Goal: Transaction & Acquisition: Purchase product/service

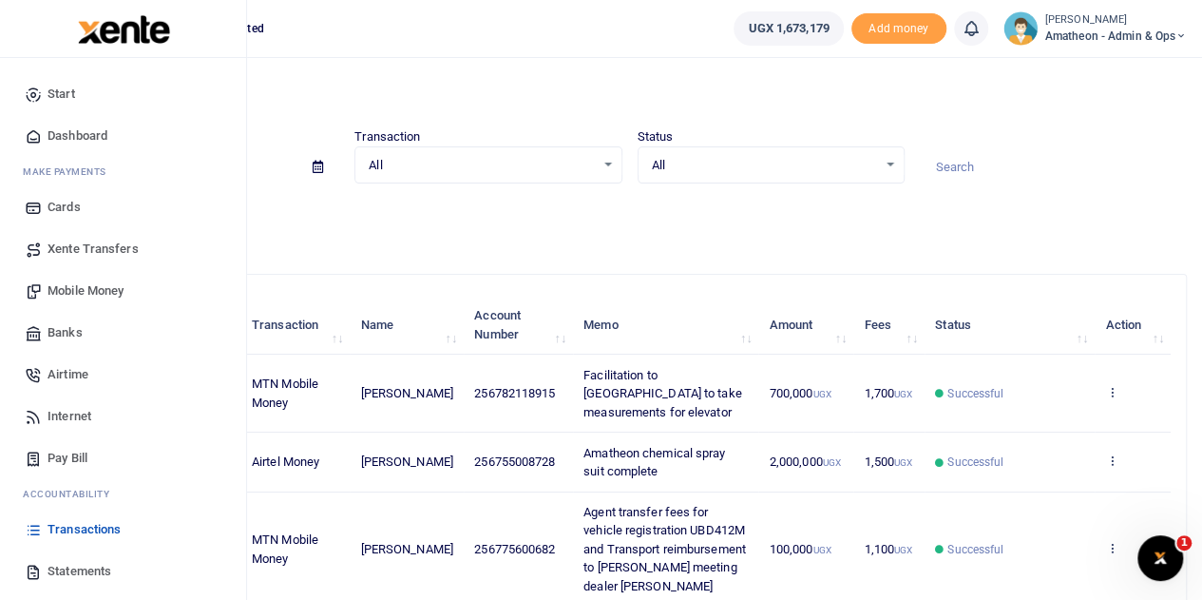
click at [71, 286] on span "Mobile Money" at bounding box center [86, 290] width 76 height 19
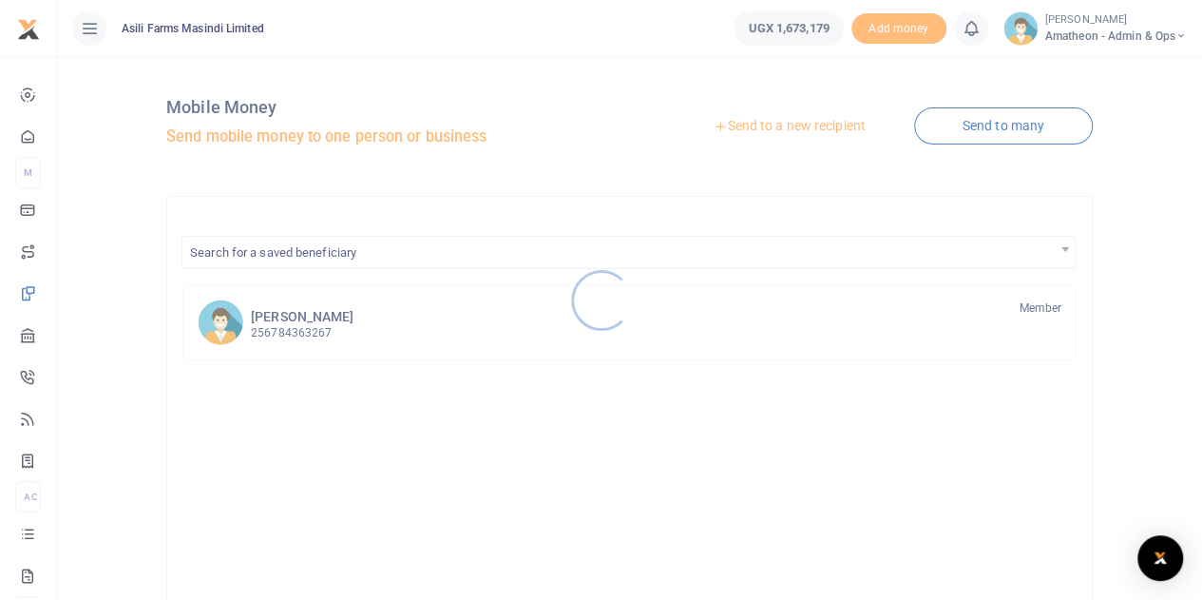
click at [812, 125] on div at bounding box center [601, 300] width 1202 height 600
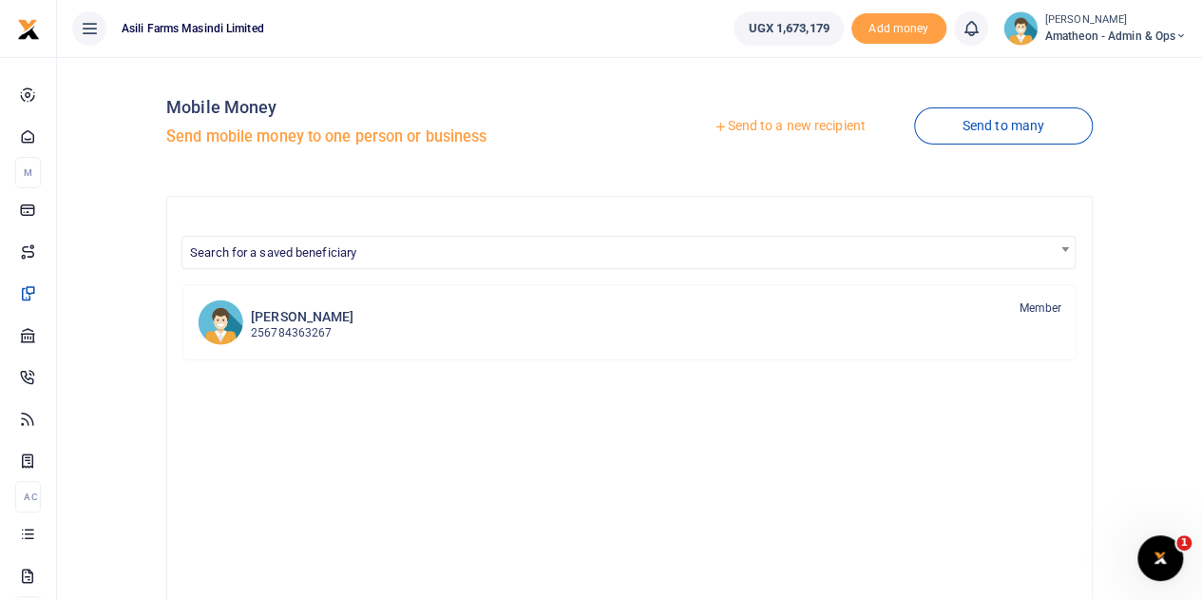
click at [812, 125] on link "Send to a new recipient" at bounding box center [789, 126] width 248 height 34
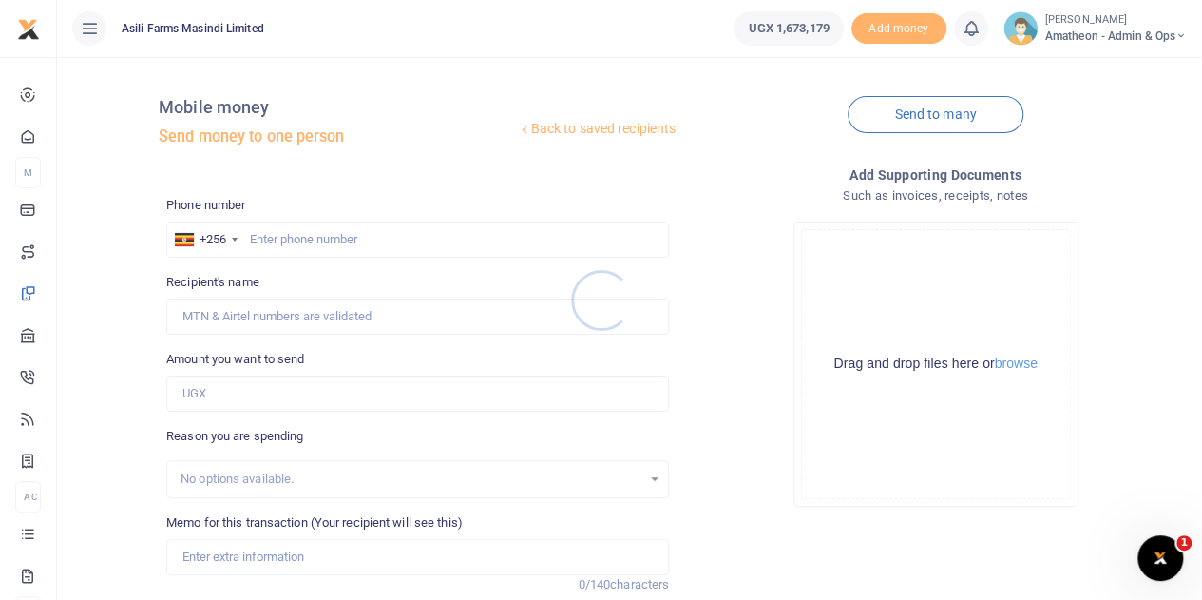
click at [1021, 366] on div at bounding box center [601, 300] width 1202 height 600
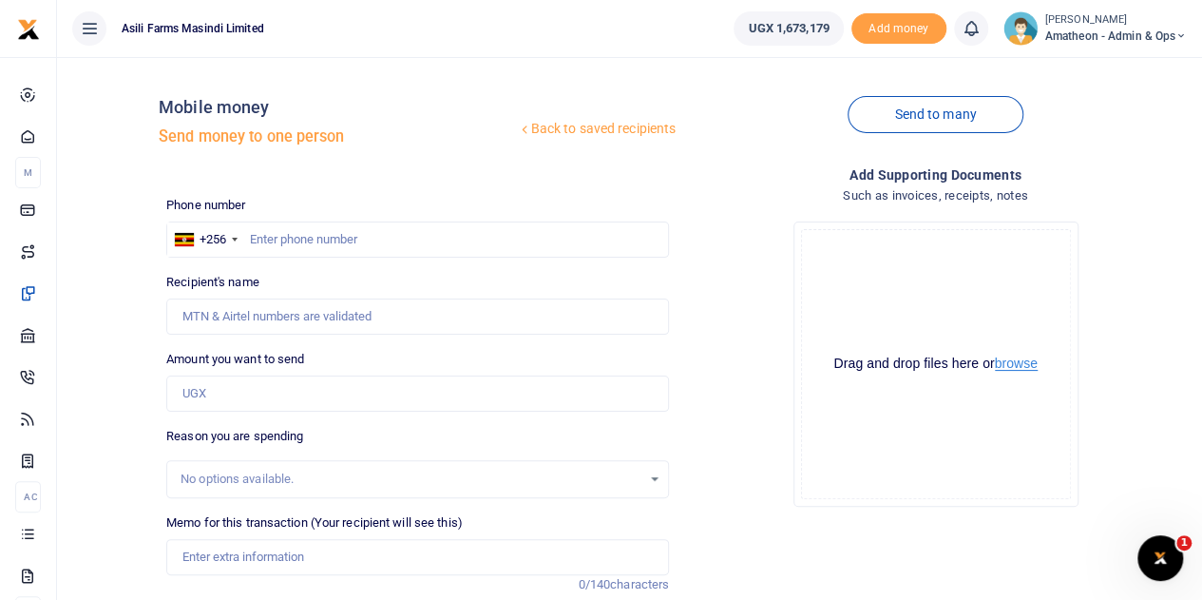
click at [1017, 364] on button "browse" at bounding box center [1016, 363] width 43 height 14
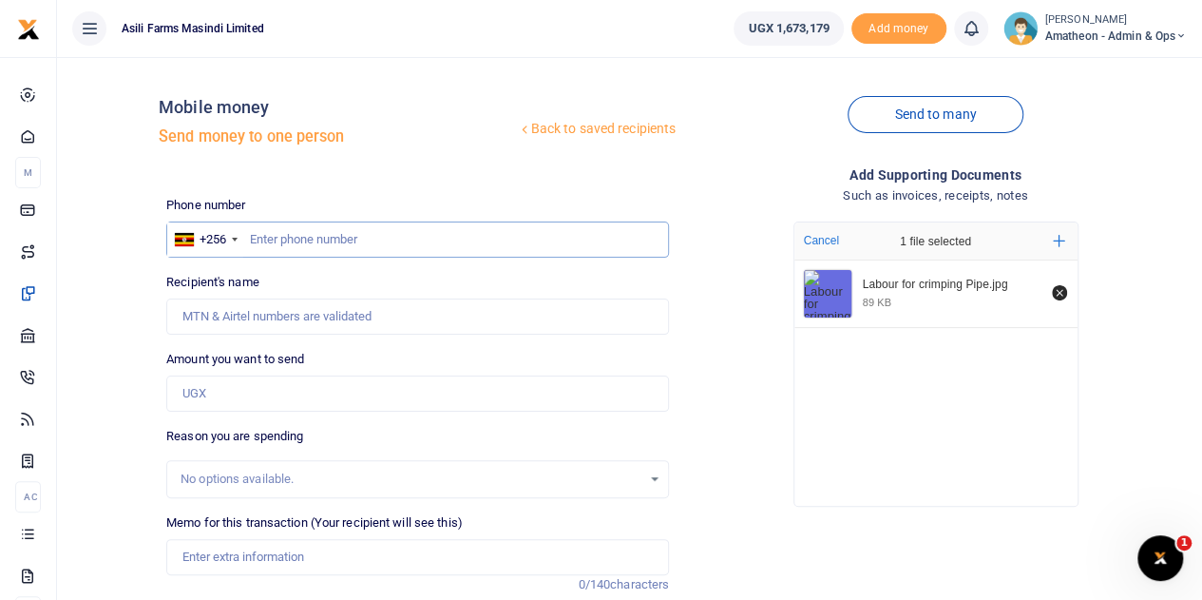
click at [295, 237] on input "text" at bounding box center [417, 239] width 503 height 36
type input "779026509"
type input "Geoffrey Odong"
click at [215, 397] on input "Amount you want to send" at bounding box center [417, 393] width 503 height 36
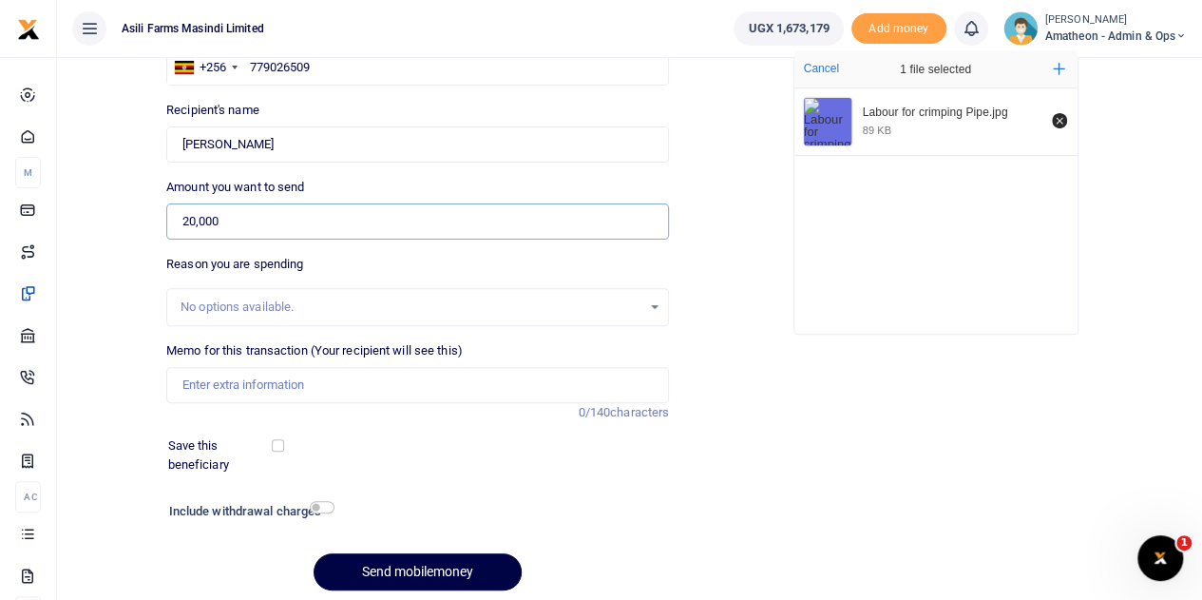
scroll to position [190, 0]
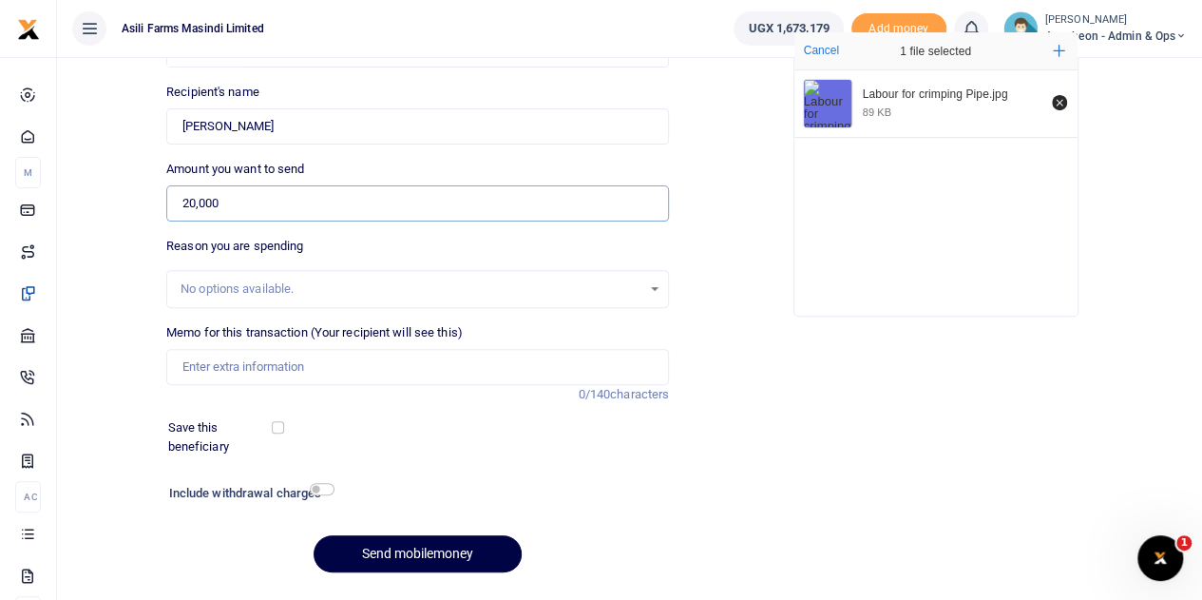
type input "20,000"
click at [245, 372] on input "Memo for this transaction (Your recipient will see this)" at bounding box center [417, 367] width 503 height 36
click at [314, 535] on button "Send mobilemoney" at bounding box center [418, 553] width 208 height 37
type input "labour cost for crimping a hydraulic pipe for sprayer"
click at [427, 550] on button "Send mobilemoney" at bounding box center [418, 553] width 208 height 37
